Goal: Task Accomplishment & Management: Complete application form

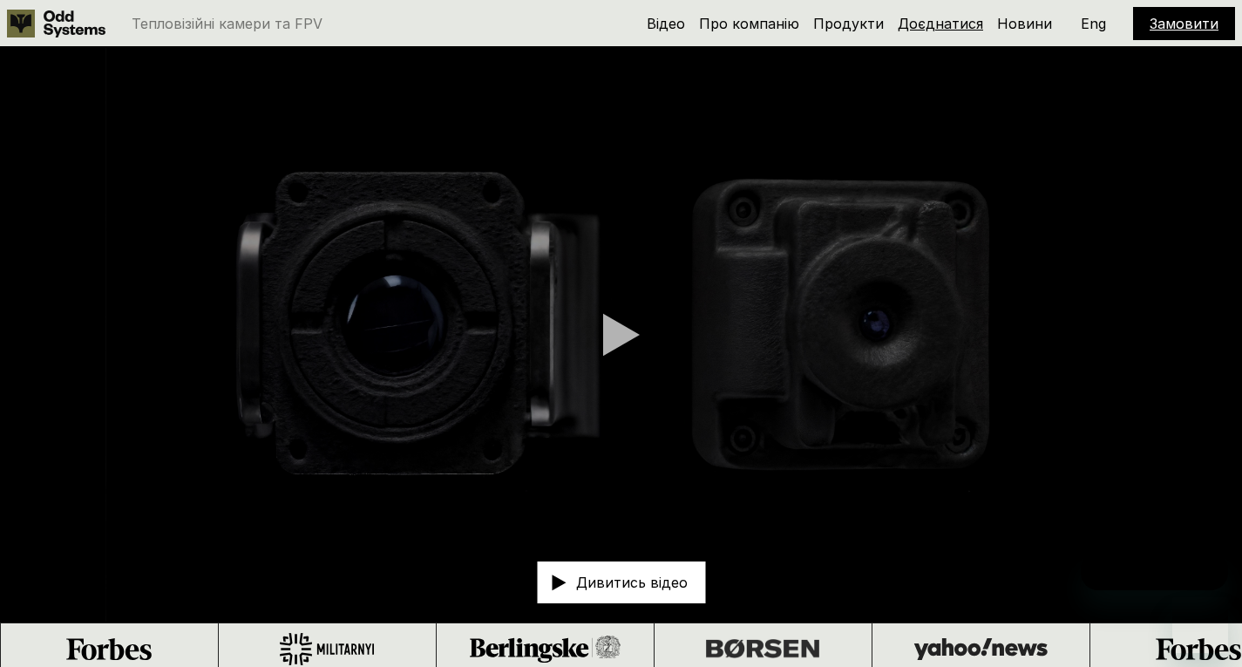
click at [967, 24] on link "Доєднатися" at bounding box center [939, 23] width 85 height 17
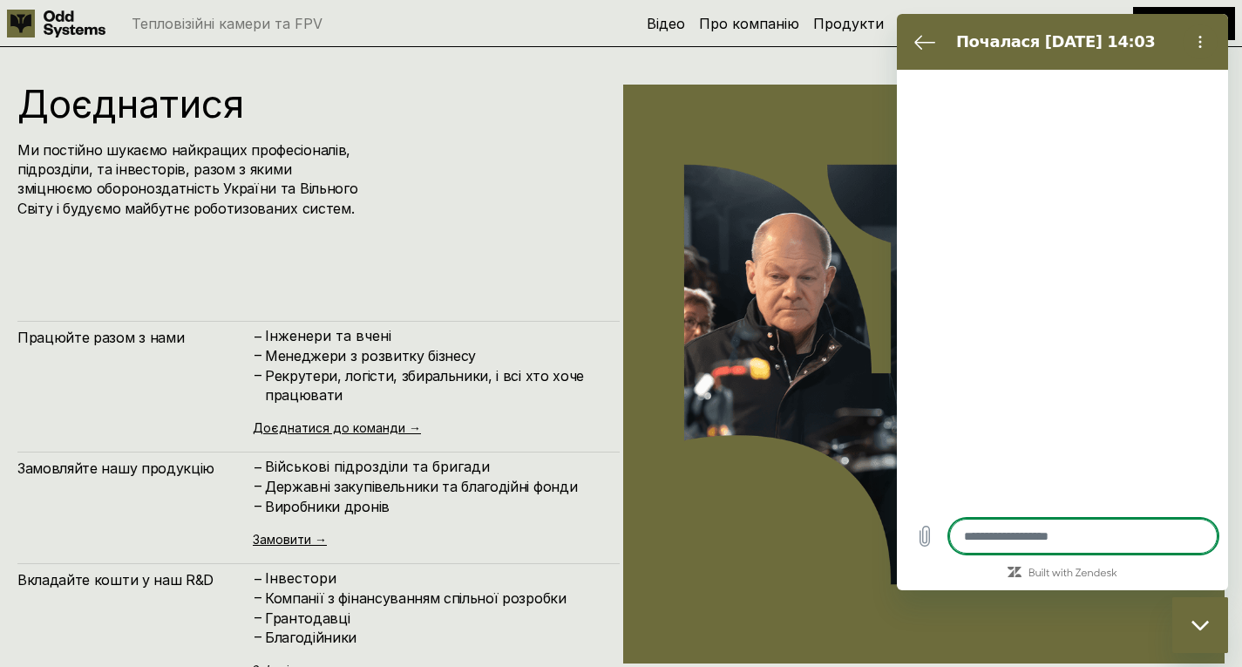
scroll to position [6672, 0]
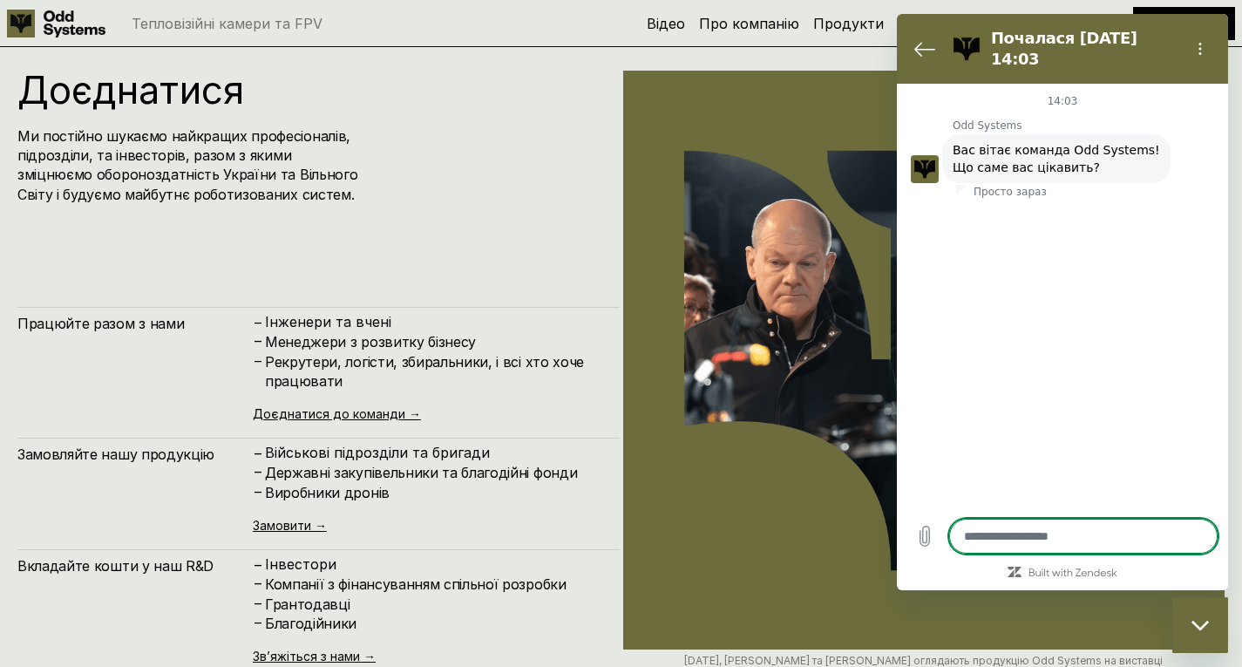
type textarea "*"
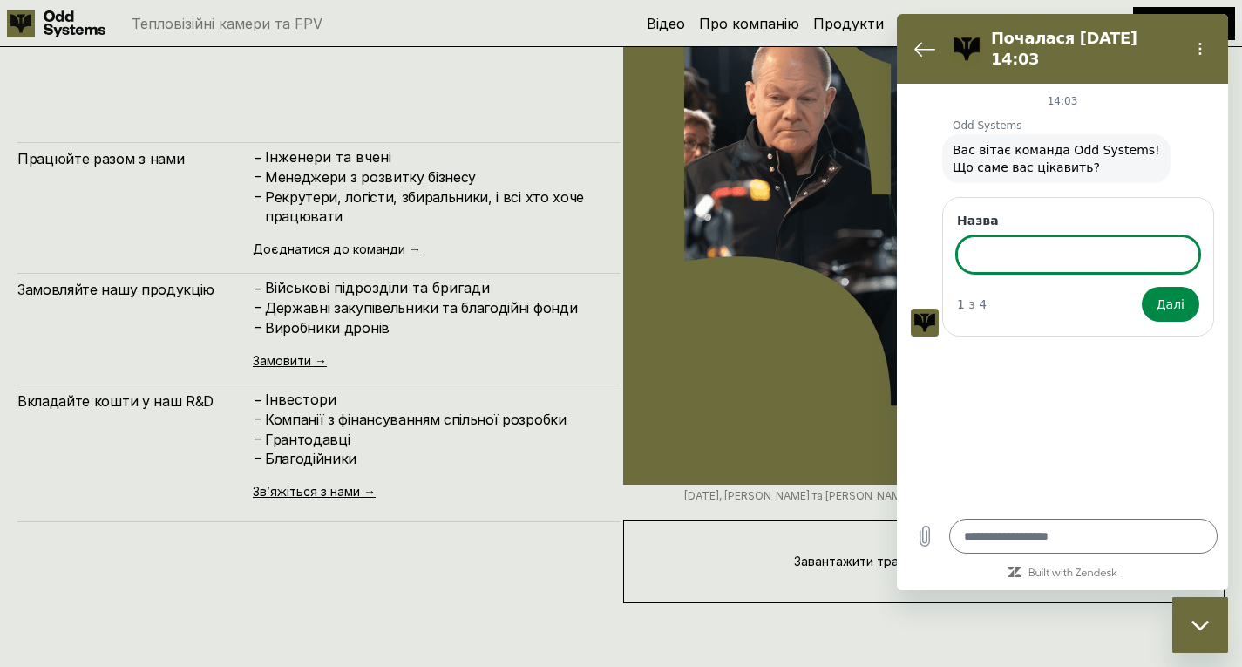
scroll to position [6838, 0]
click at [368, 256] on div "Працюйте разом з нами – [PERSON_NAME] та вчені – Менеджери з розвитку бізнесу –…" at bounding box center [318, 331] width 602 height 380
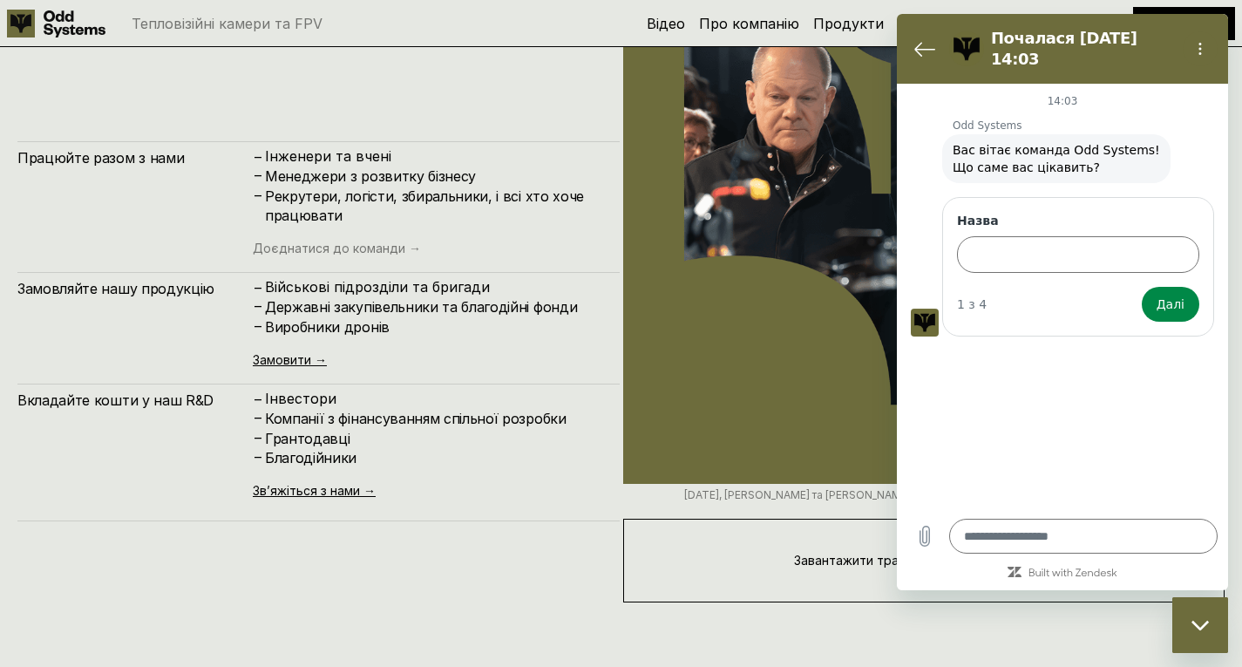
click at [363, 246] on link "Доєднатися до команди →" at bounding box center [337, 247] width 168 height 15
click at [923, 41] on icon "Повернутися до списку розмов" at bounding box center [924, 48] width 21 height 21
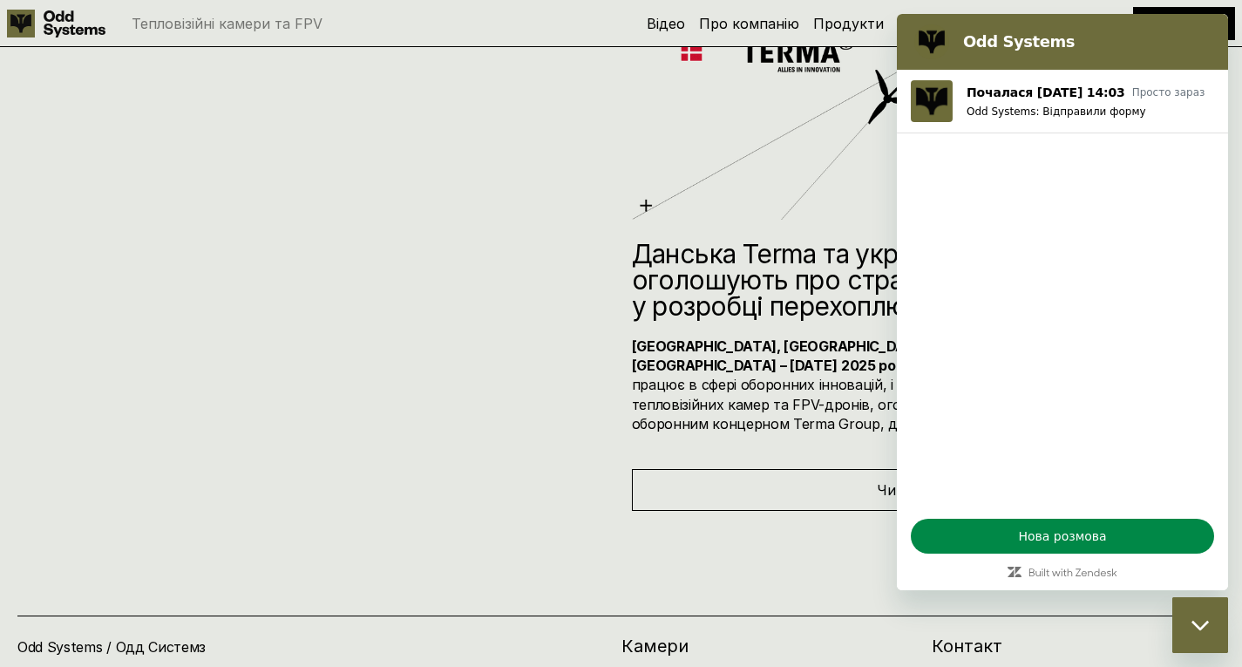
scroll to position [8089, 0]
